Goal: Transaction & Acquisition: Purchase product/service

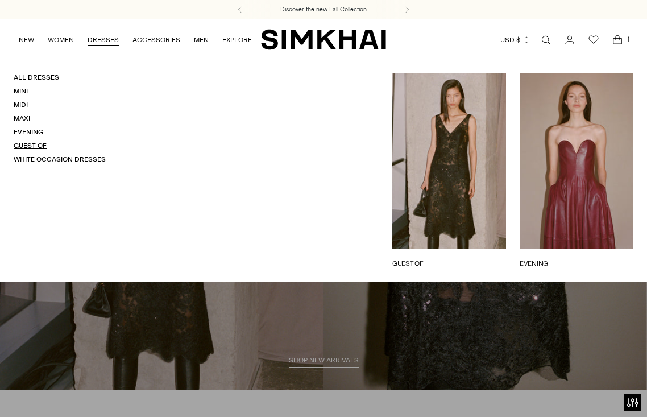
click at [31, 142] on link "Guest Of" at bounding box center [30, 146] width 33 height 8
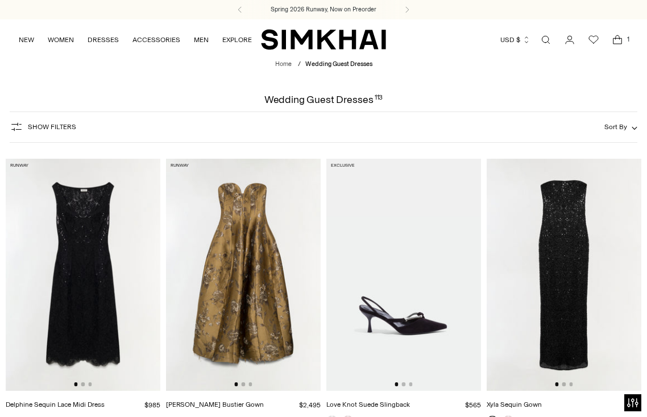
click at [89, 219] on img at bounding box center [83, 275] width 155 height 232
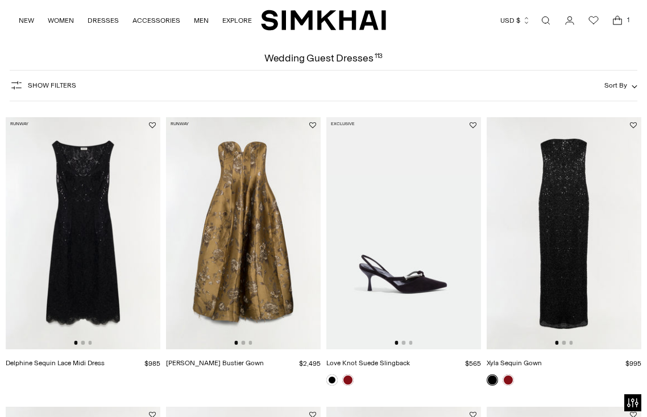
scroll to position [42, 0]
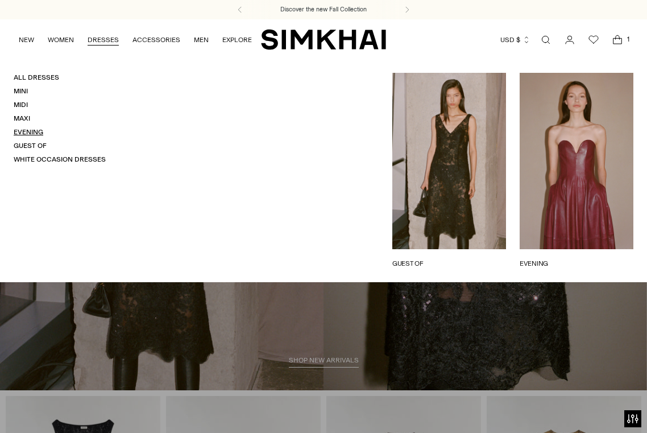
click at [34, 128] on link "Evening" at bounding box center [29, 132] width 30 height 8
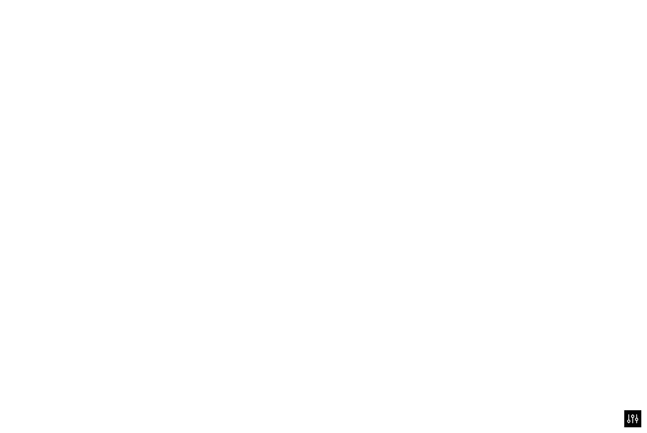
scroll to position [73, 0]
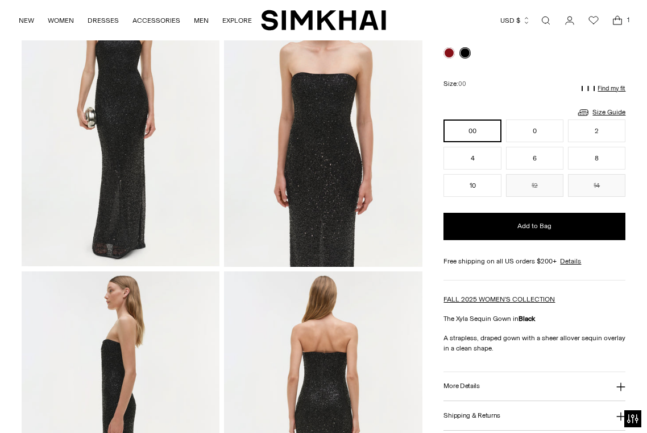
scroll to position [253, 0]
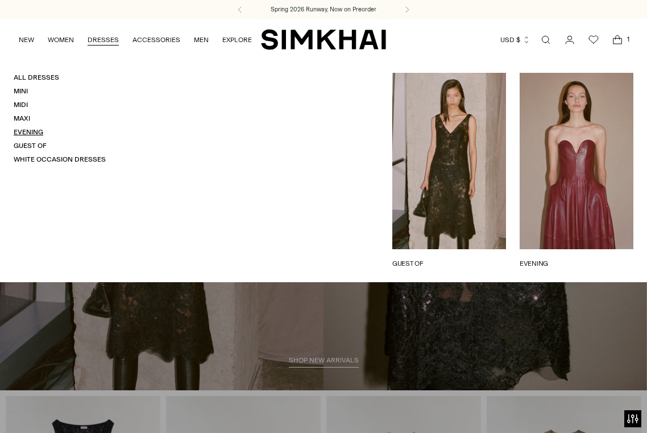
click at [34, 132] on link "Evening" at bounding box center [29, 132] width 30 height 8
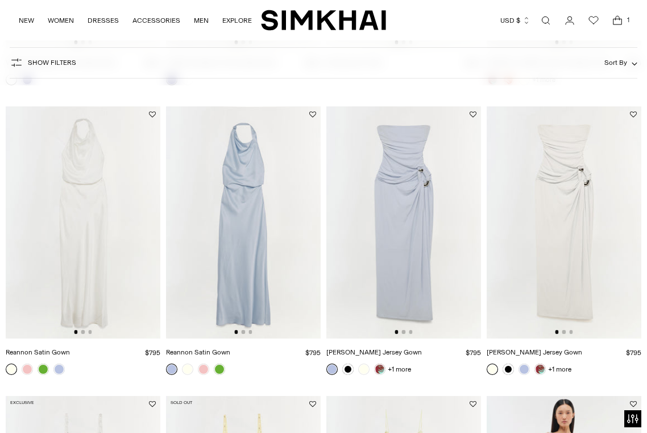
scroll to position [1200, 0]
click at [241, 237] on img at bounding box center [243, 221] width 155 height 232
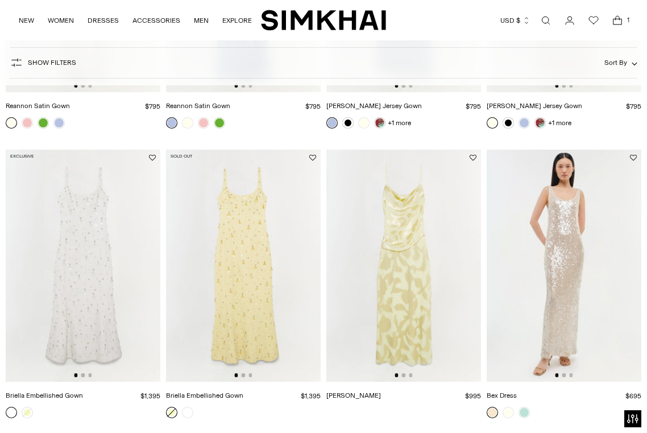
scroll to position [1447, 0]
click at [526, 412] on link at bounding box center [524, 411] width 11 height 11
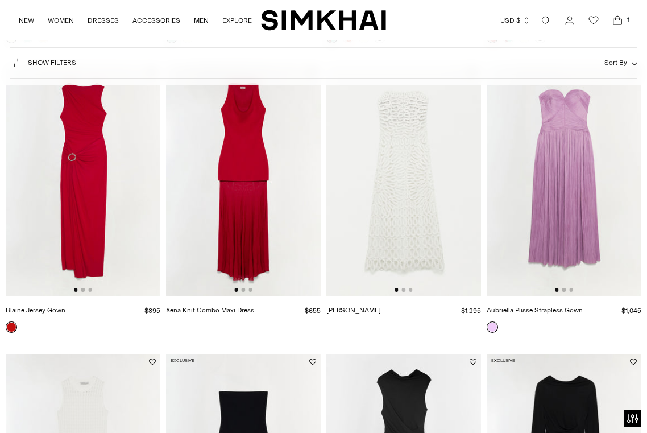
scroll to position [2074, 0]
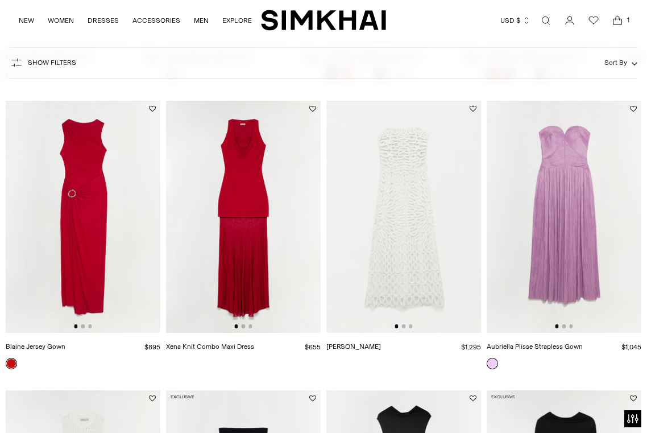
click at [73, 179] on img at bounding box center [83, 217] width 155 height 232
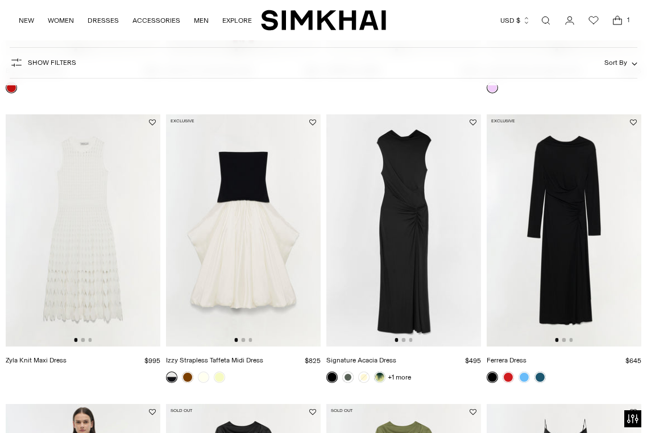
scroll to position [2352, 0]
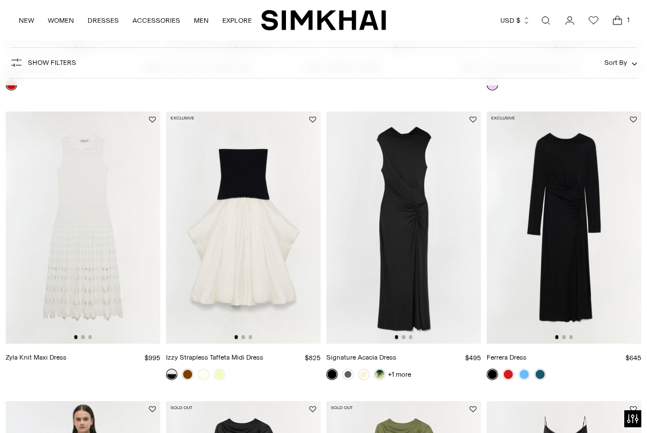
click at [410, 193] on img at bounding box center [404, 227] width 155 height 232
click at [402, 222] on img at bounding box center [404, 227] width 155 height 232
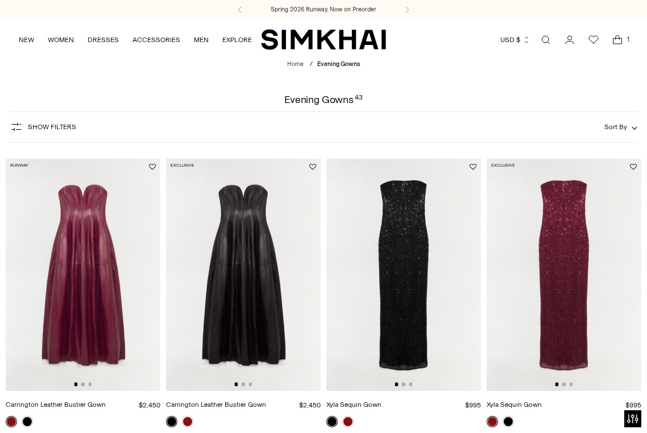
scroll to position [0, 0]
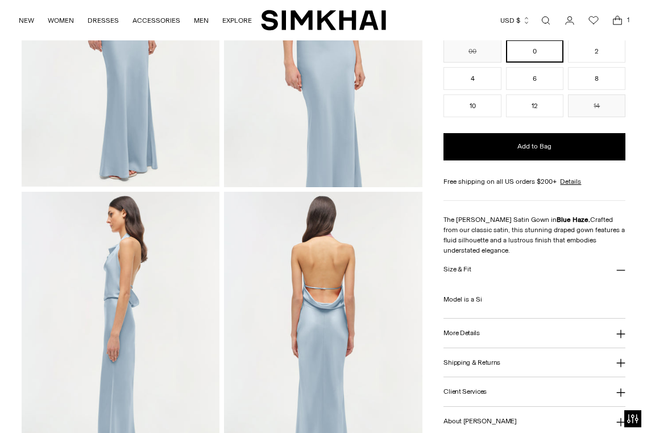
scroll to position [211, 0]
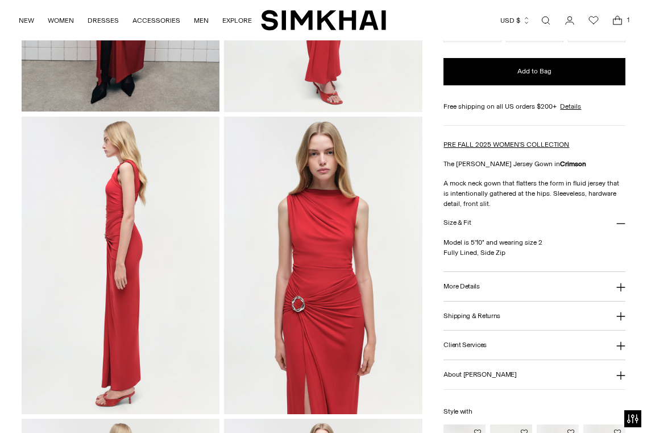
scroll to position [417, 0]
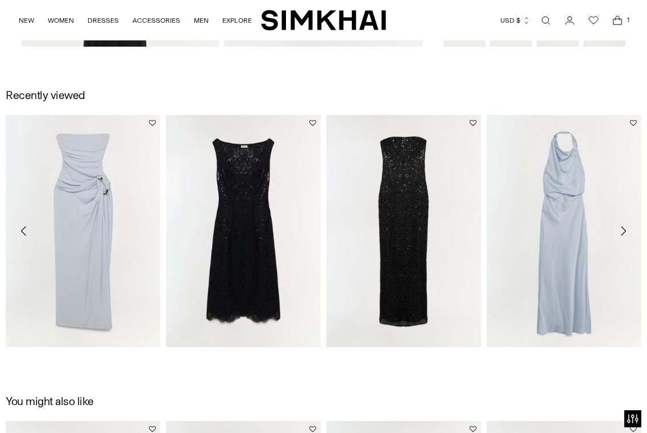
scroll to position [939, 0]
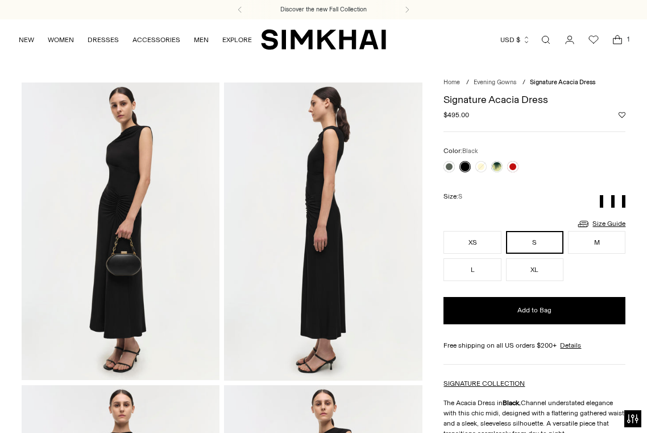
click at [502, 317] on button "Add to Bag" at bounding box center [535, 310] width 182 height 27
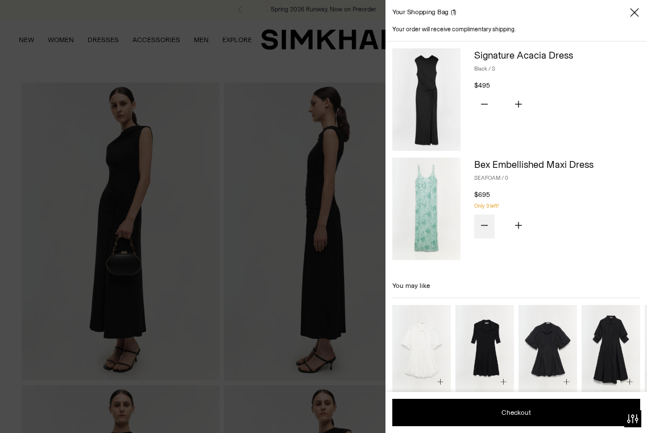
click at [485, 222] on icon "Subtract product quantity" at bounding box center [484, 225] width 7 height 7
